Goal: Task Accomplishment & Management: Use online tool/utility

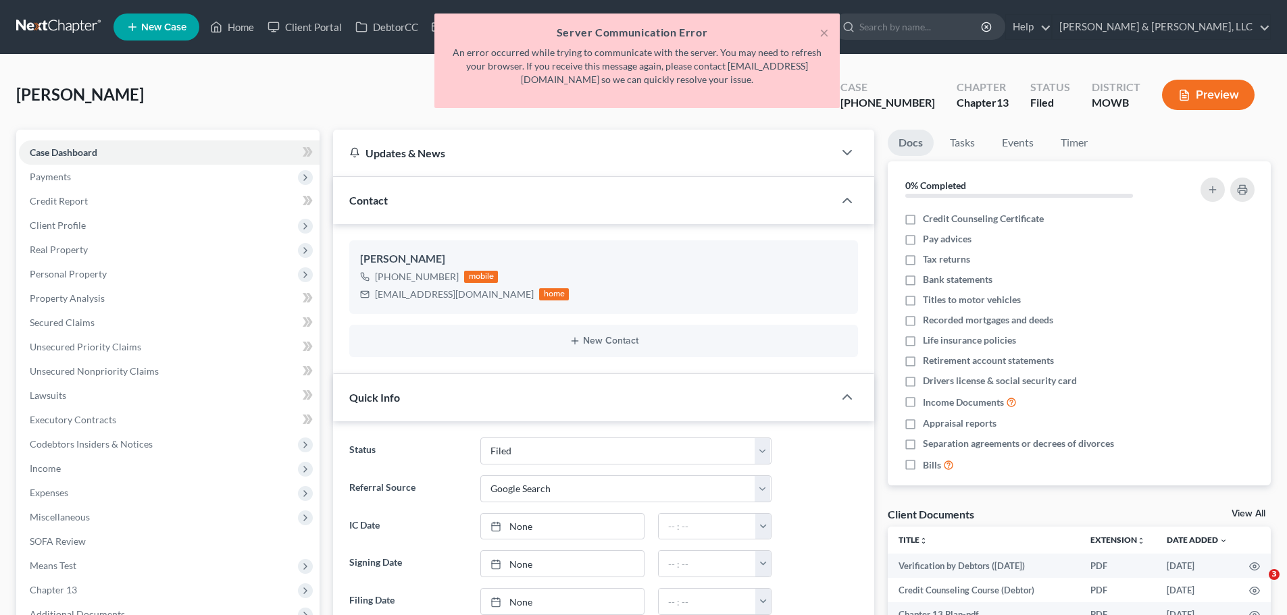
select select "6"
select select "4"
select select "0"
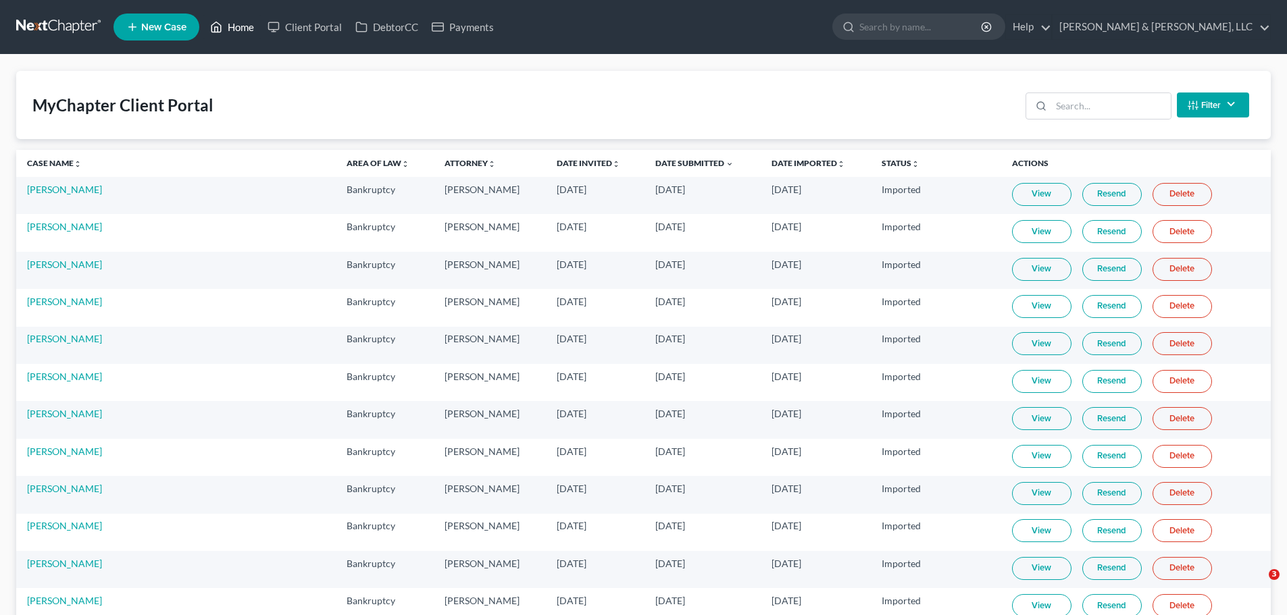
click at [238, 27] on link "Home" at bounding box center [231, 27] width 57 height 24
click at [238, 32] on link "Home" at bounding box center [231, 27] width 57 height 24
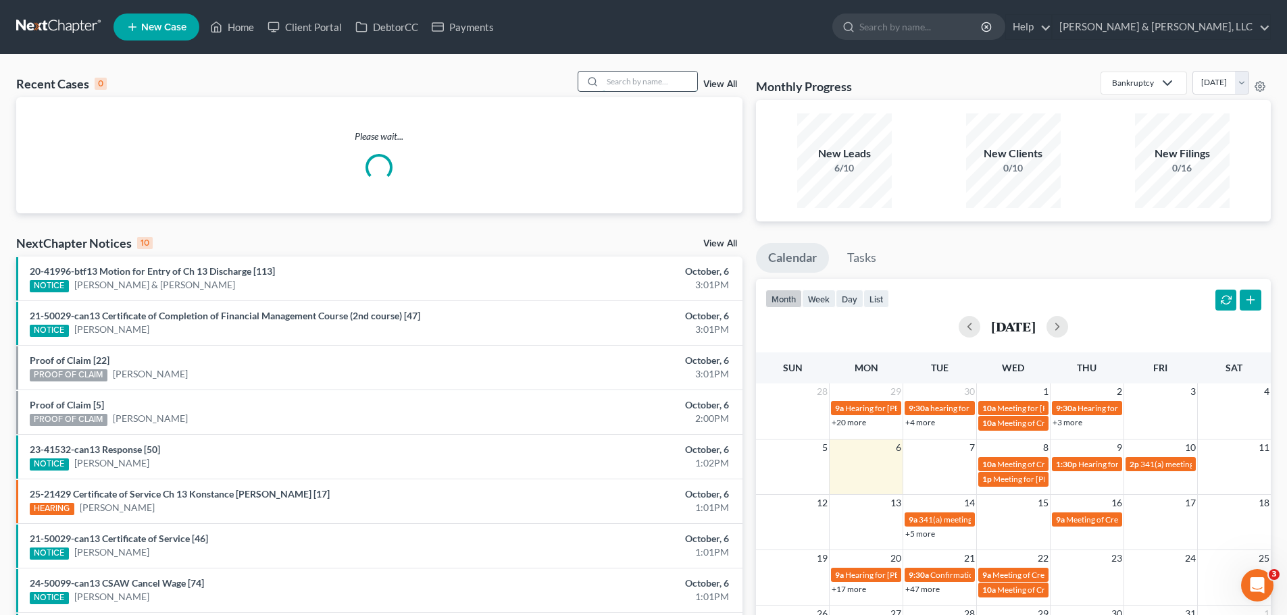
click at [663, 82] on input "search" at bounding box center [650, 82] width 95 height 20
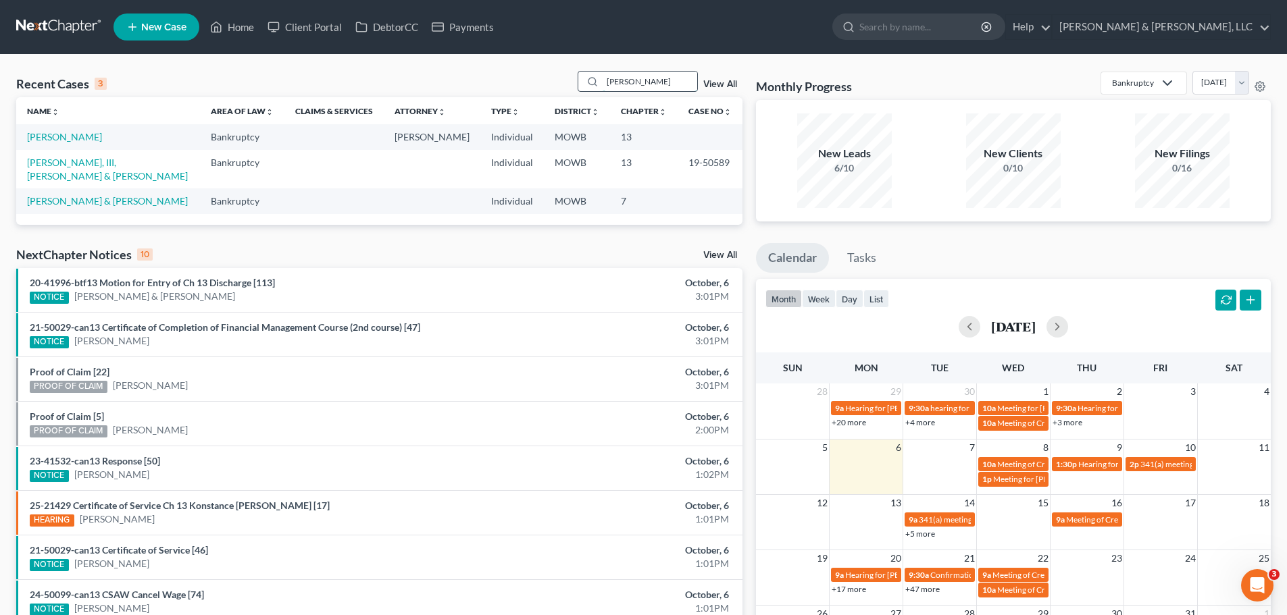
click at [616, 83] on input "[PERSON_NAME]" at bounding box center [650, 82] width 95 height 20
type input "[PERSON_NAME]"
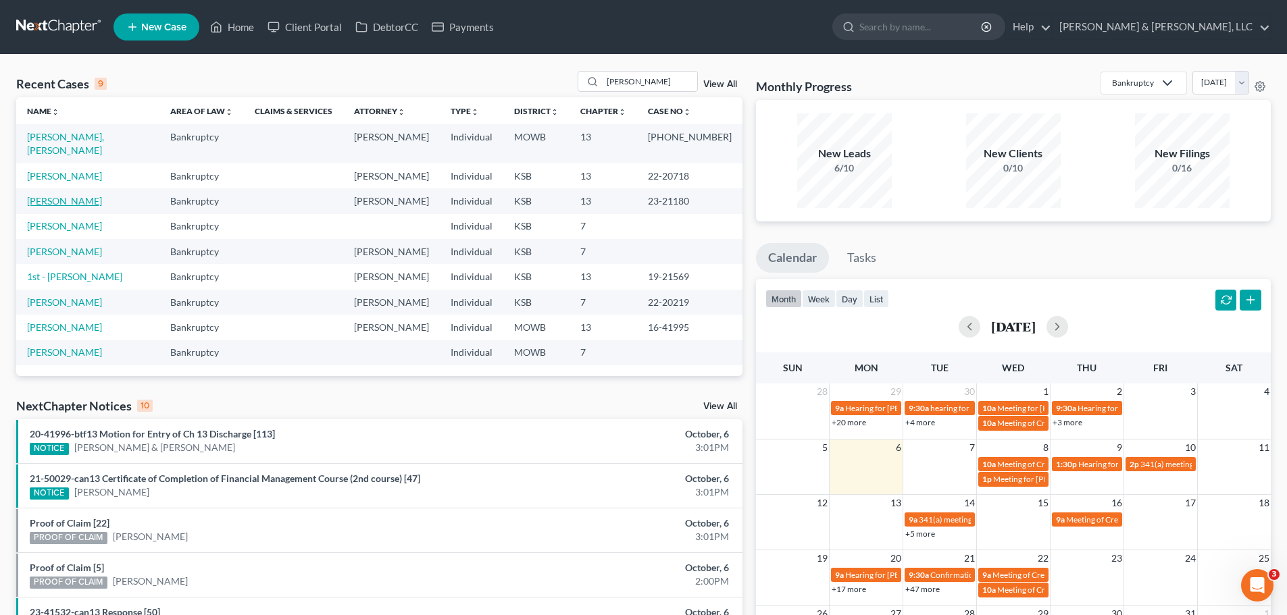
click at [78, 195] on link "[PERSON_NAME]" at bounding box center [64, 200] width 75 height 11
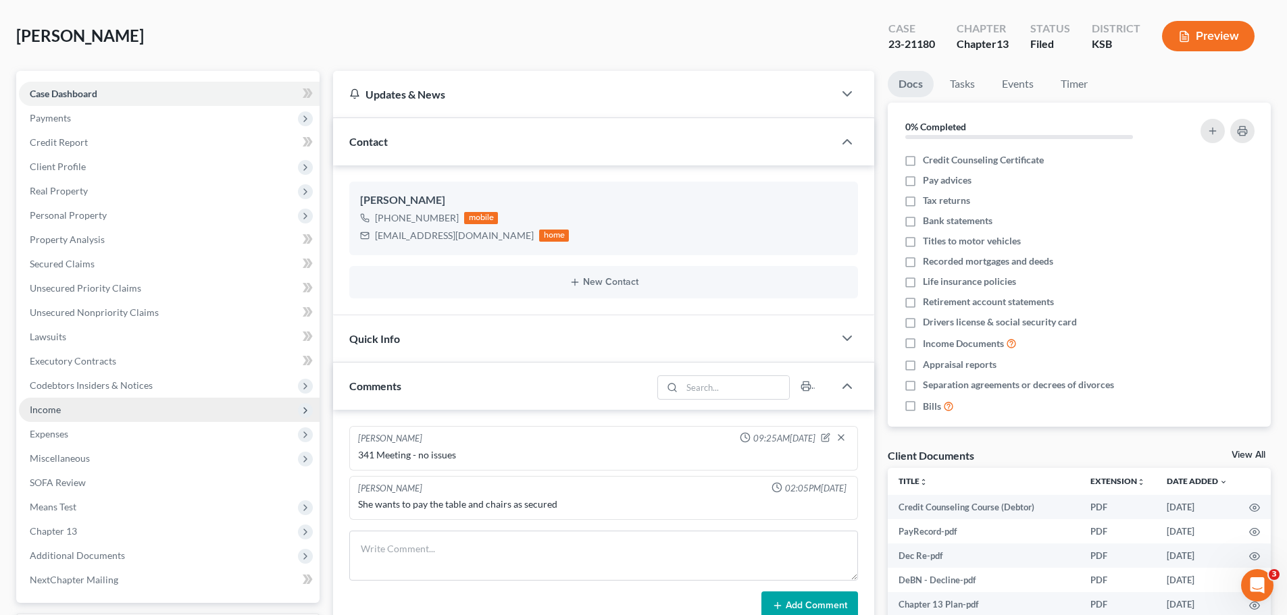
scroll to position [203, 0]
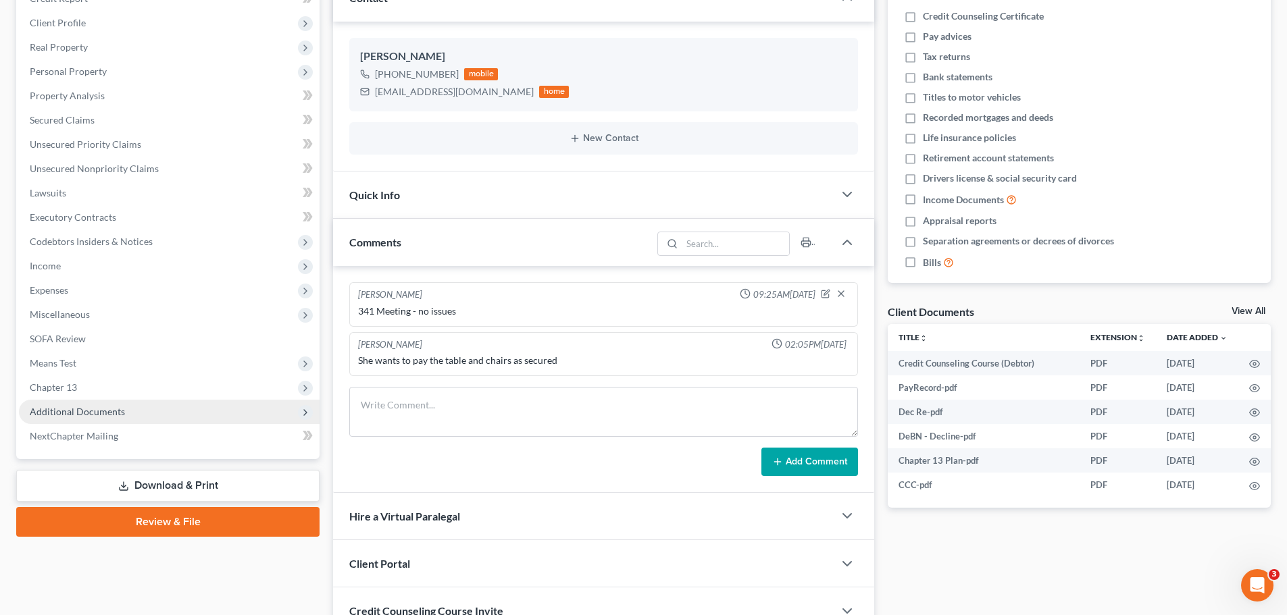
click at [101, 411] on span "Additional Documents" at bounding box center [77, 411] width 95 height 11
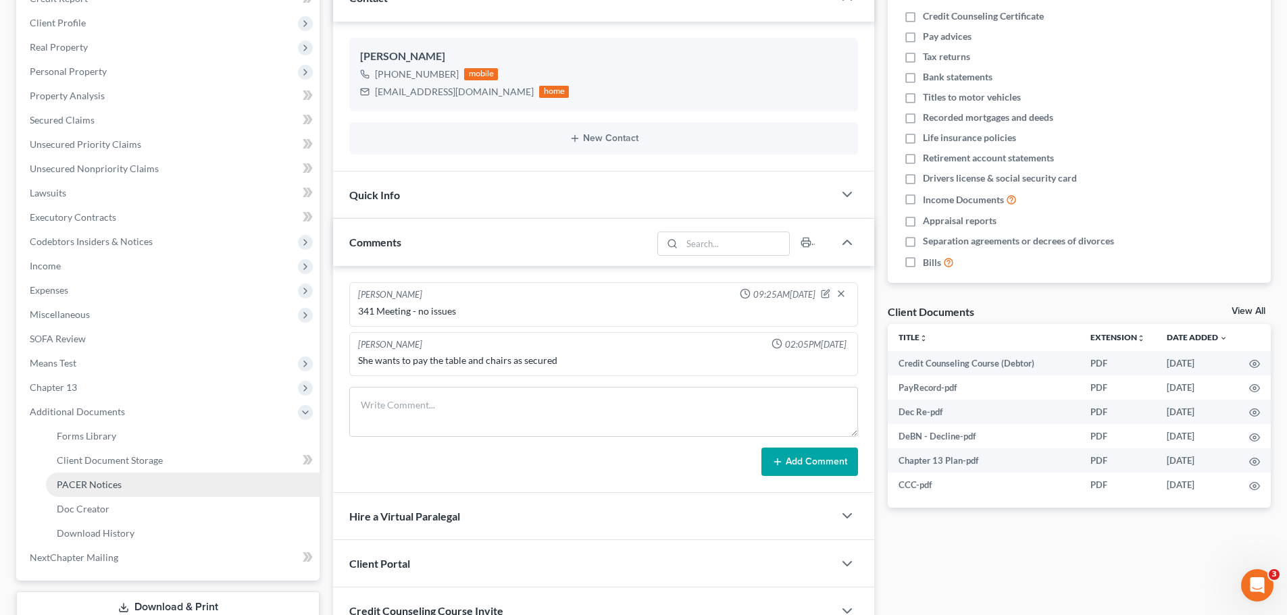
click at [119, 474] on link "PACER Notices" at bounding box center [183, 485] width 274 height 24
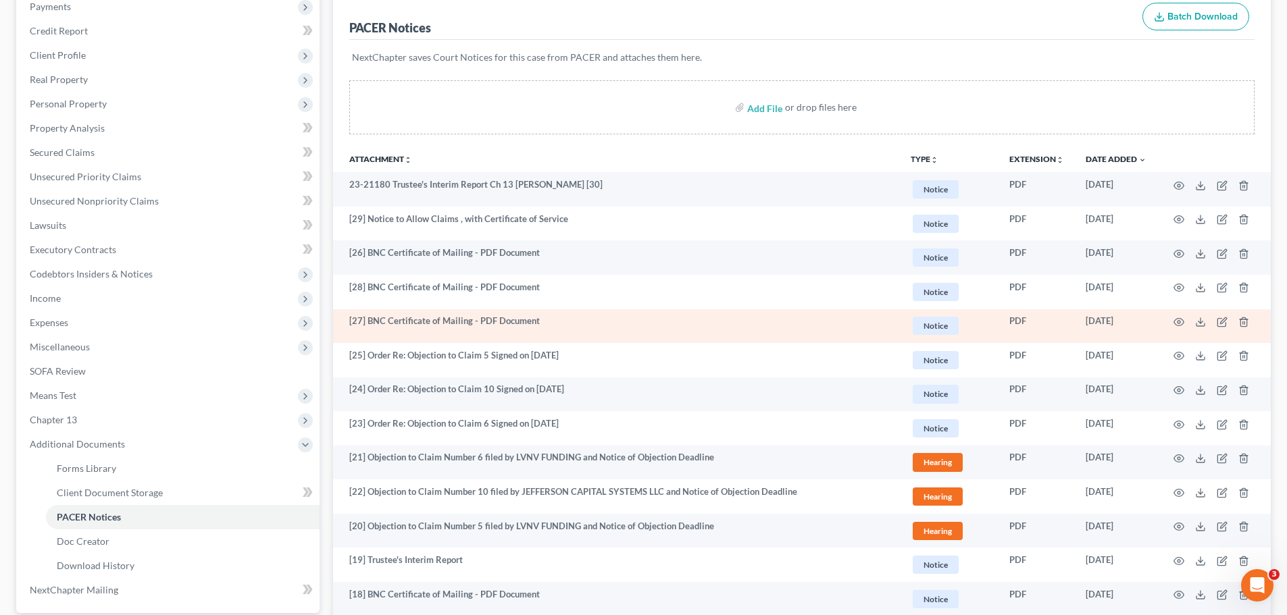
scroll to position [135, 0]
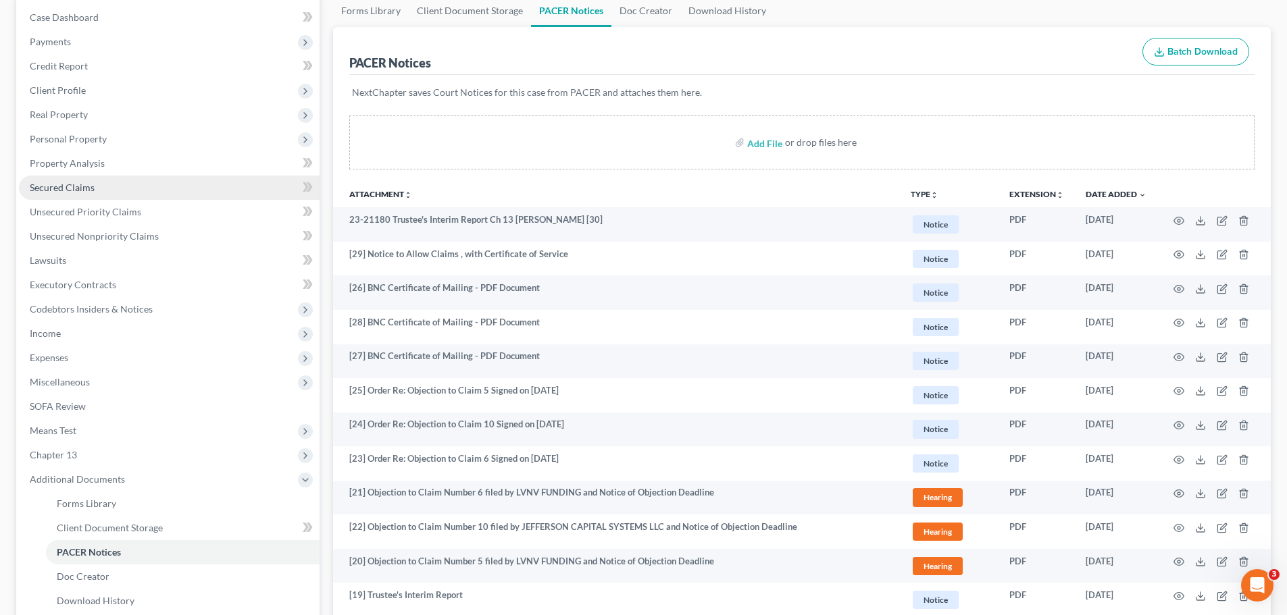
click at [113, 188] on link "Secured Claims" at bounding box center [169, 188] width 301 height 24
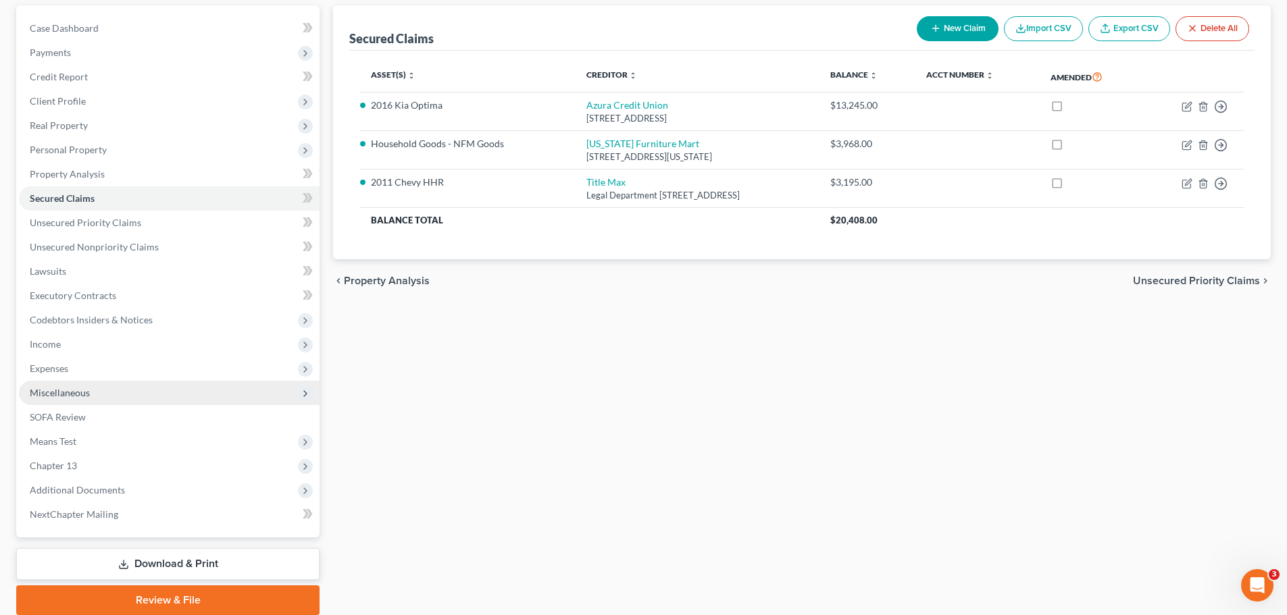
scroll to position [135, 0]
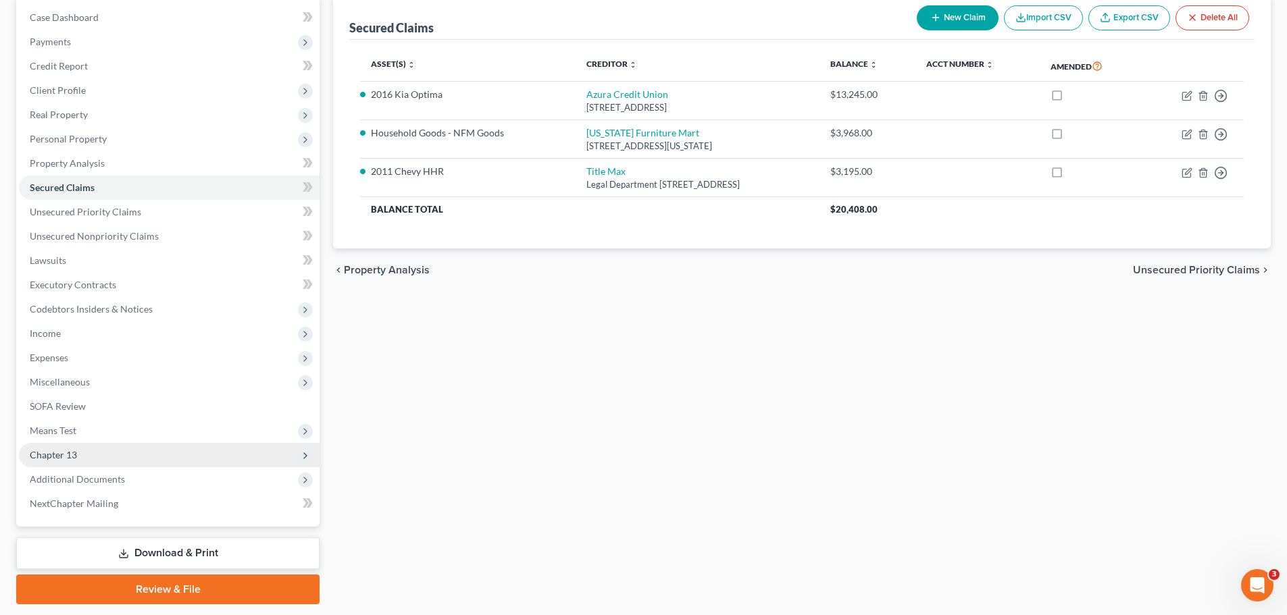
click at [61, 452] on span "Chapter 13" at bounding box center [53, 454] width 47 height 11
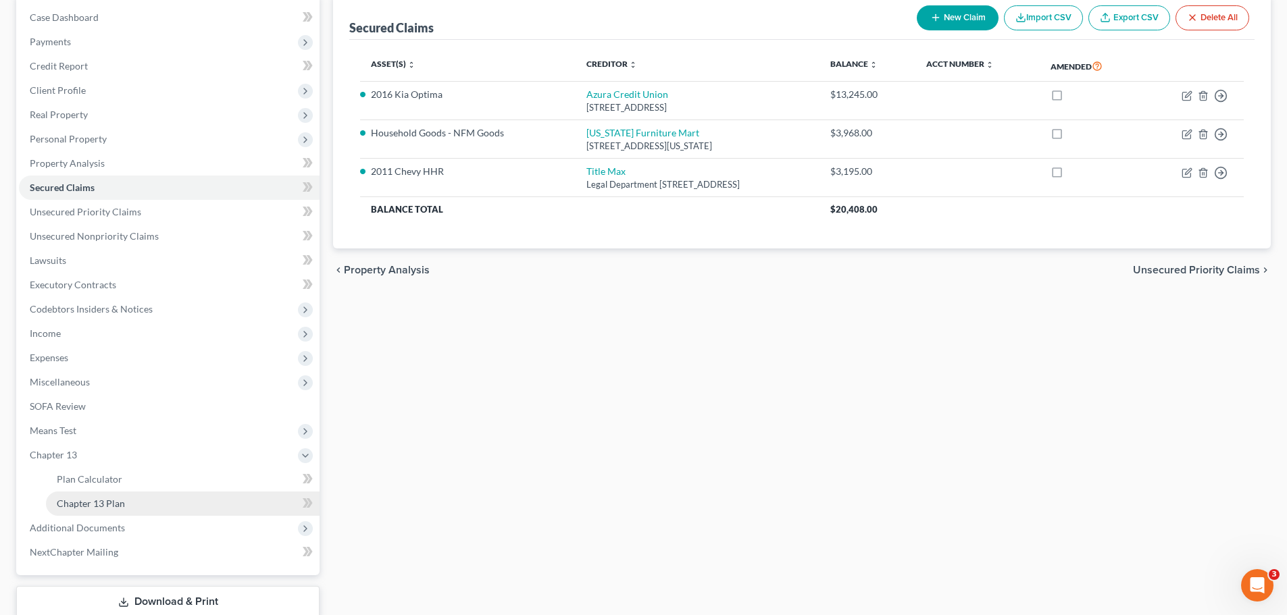
click at [101, 500] on span "Chapter 13 Plan" at bounding box center [91, 503] width 68 height 11
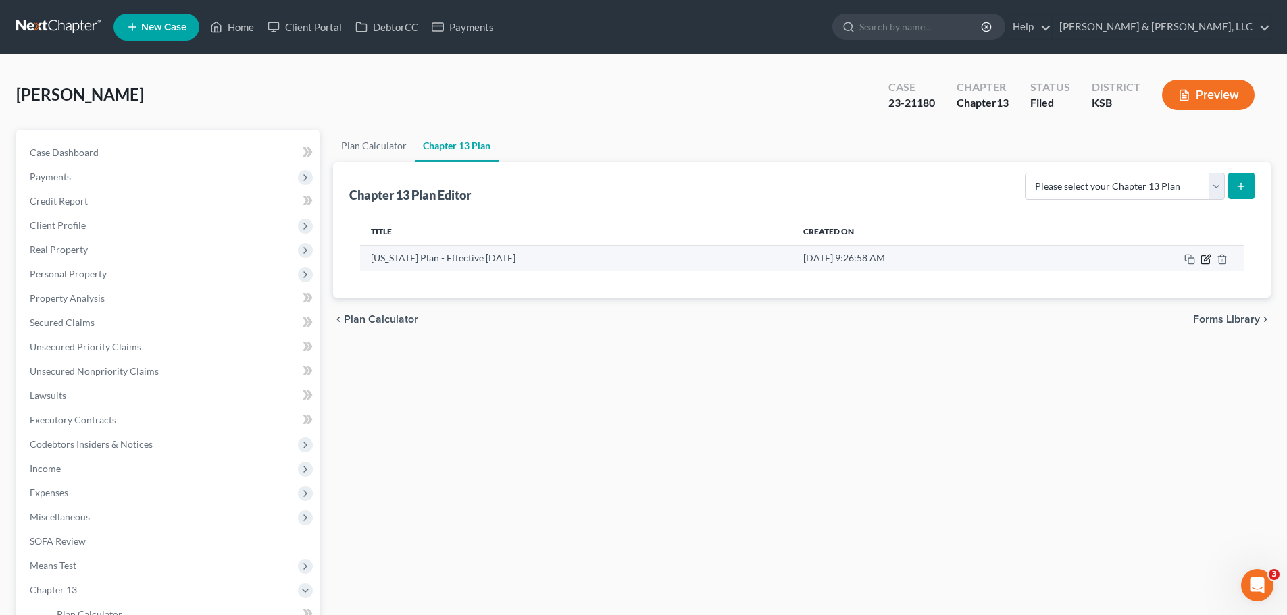
click at [1203, 262] on icon "button" at bounding box center [1206, 259] width 11 height 11
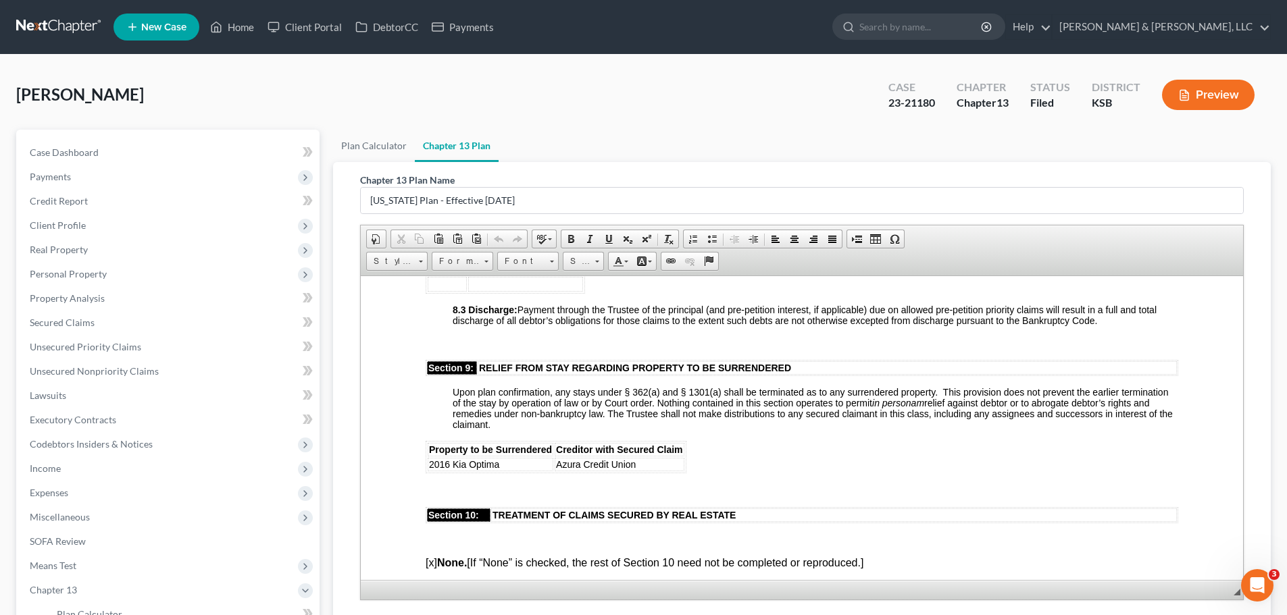
scroll to position [1892, 0]
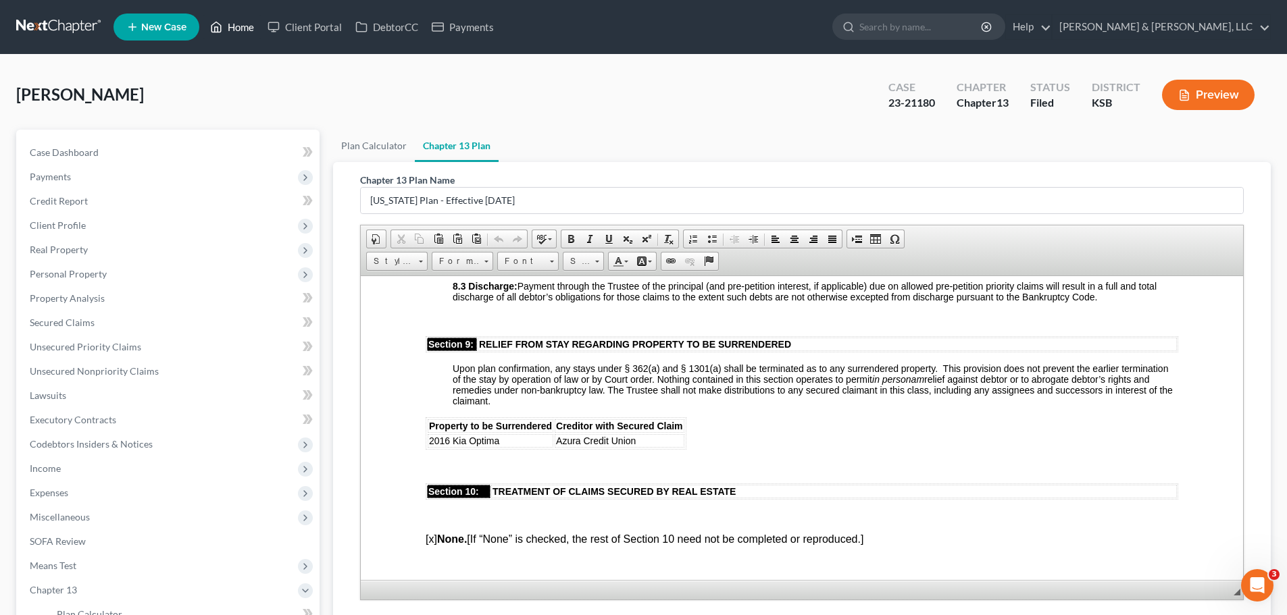
click at [236, 29] on link "Home" at bounding box center [231, 27] width 57 height 24
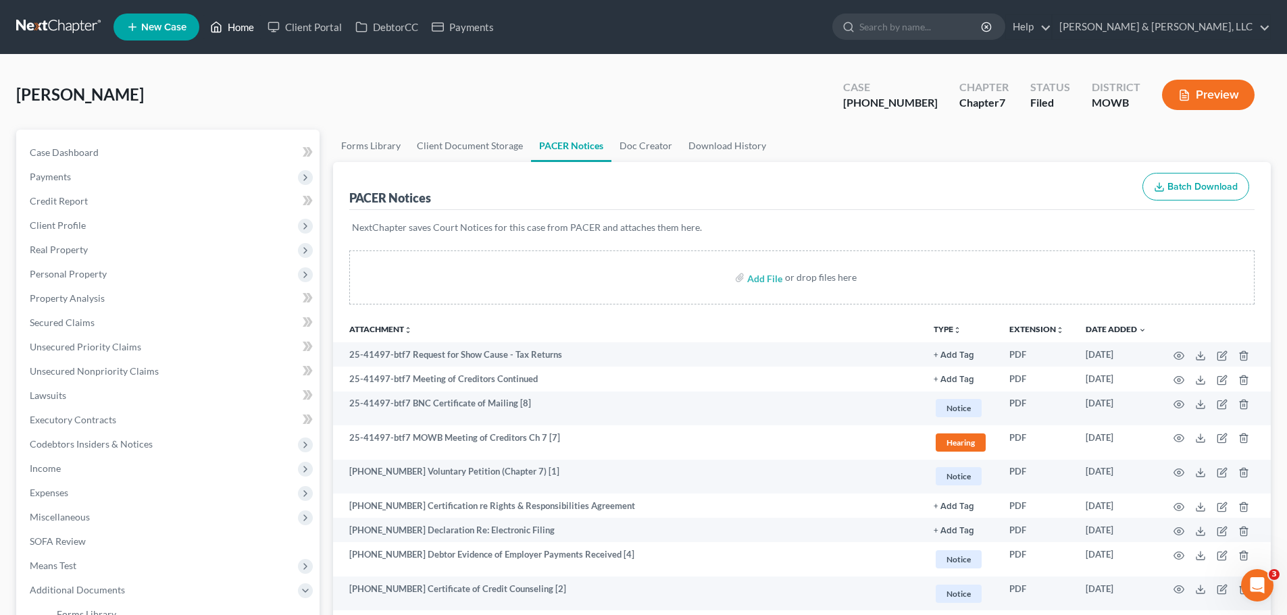
drag, startPoint x: 222, startPoint y: 23, endPoint x: 222, endPoint y: 3, distance: 20.3
click at [222, 23] on icon at bounding box center [216, 27] width 12 height 16
